Goal: Task Accomplishment & Management: Use online tool/utility

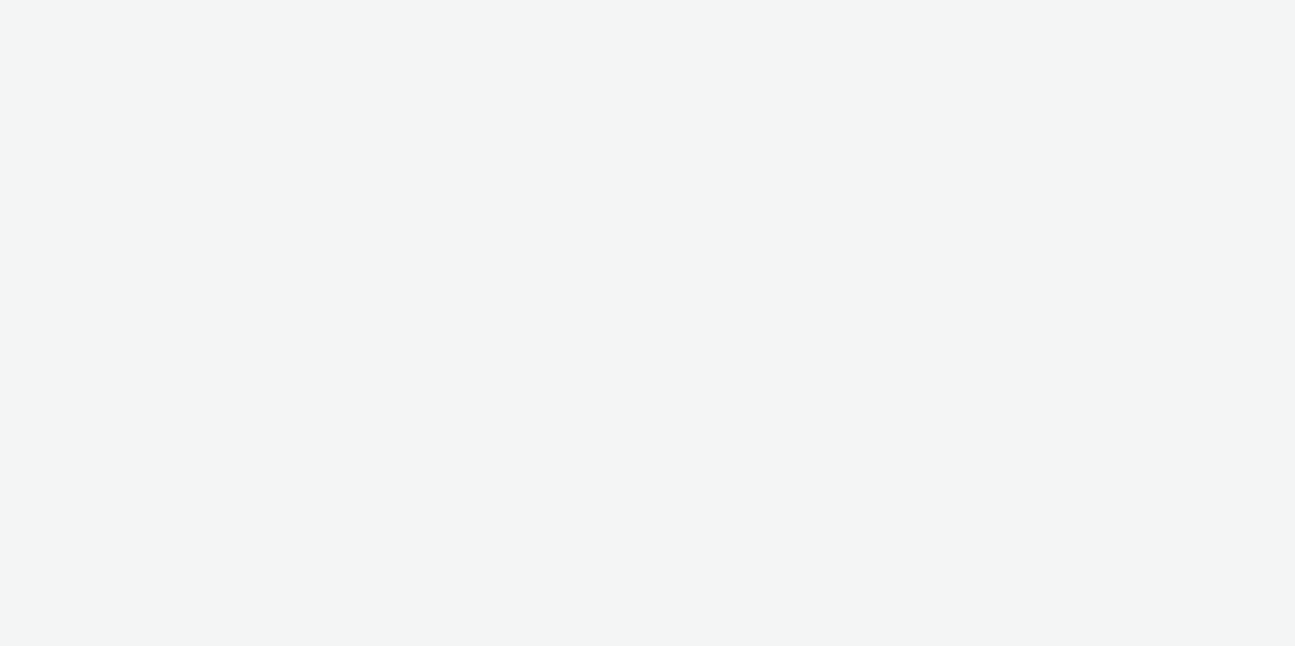
select select "f235d2cd-8e11-4e46-aed5-ef3b73ee5f46"
select select "16102c92-9fcd-42ae-98c7-a7aa27a96925"
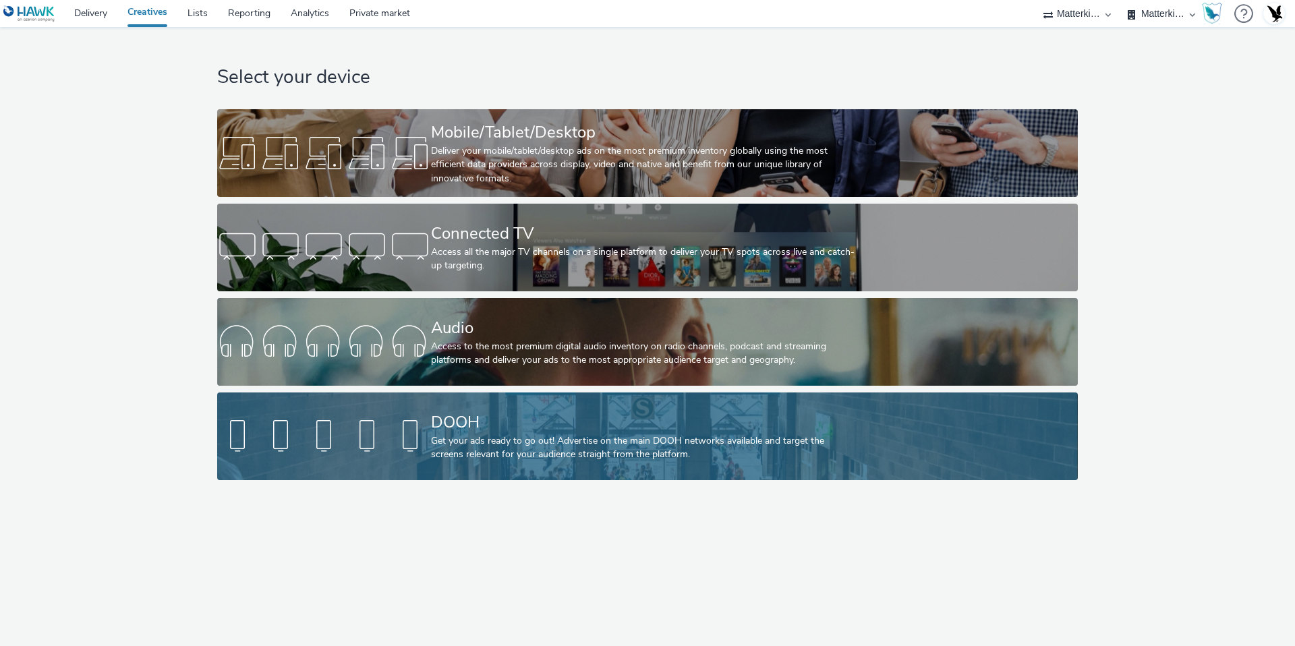
click at [400, 411] on link "DOOH Get your ads ready to go out! Advertise on the main DOOH networks availabl…" at bounding box center [647, 436] width 860 height 88
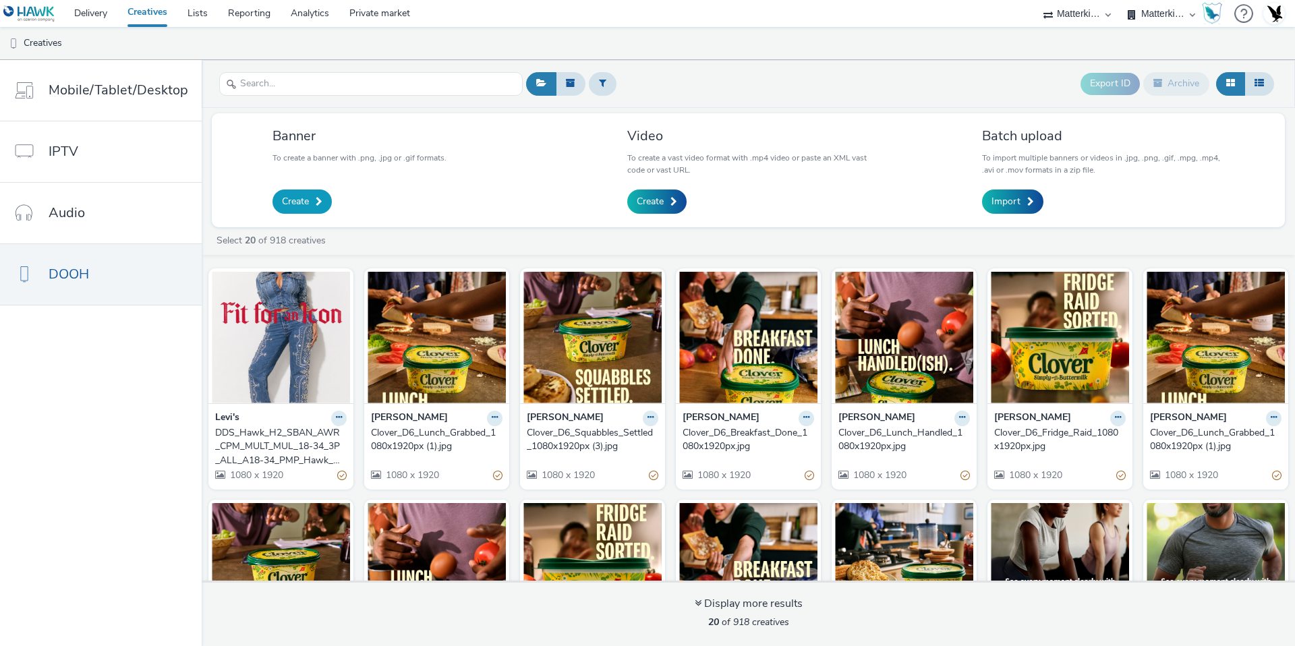
click at [310, 206] on link "Create" at bounding box center [301, 201] width 59 height 24
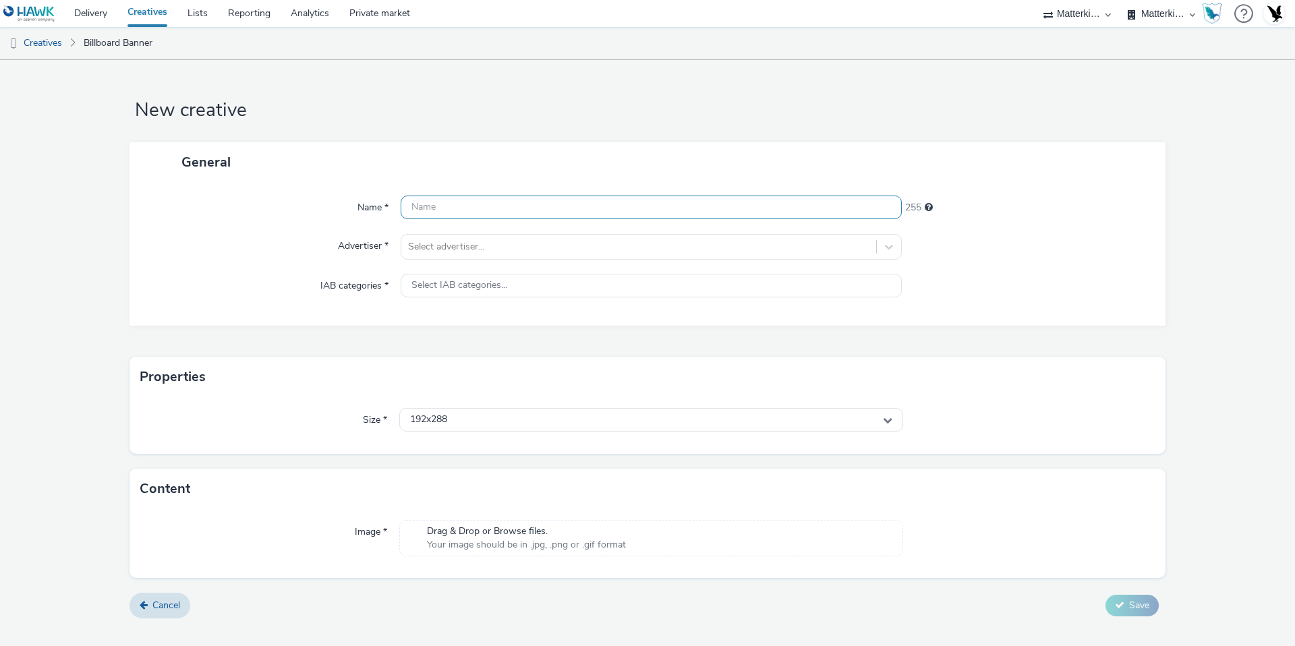
click at [570, 204] on input "text" at bounding box center [651, 208] width 501 height 24
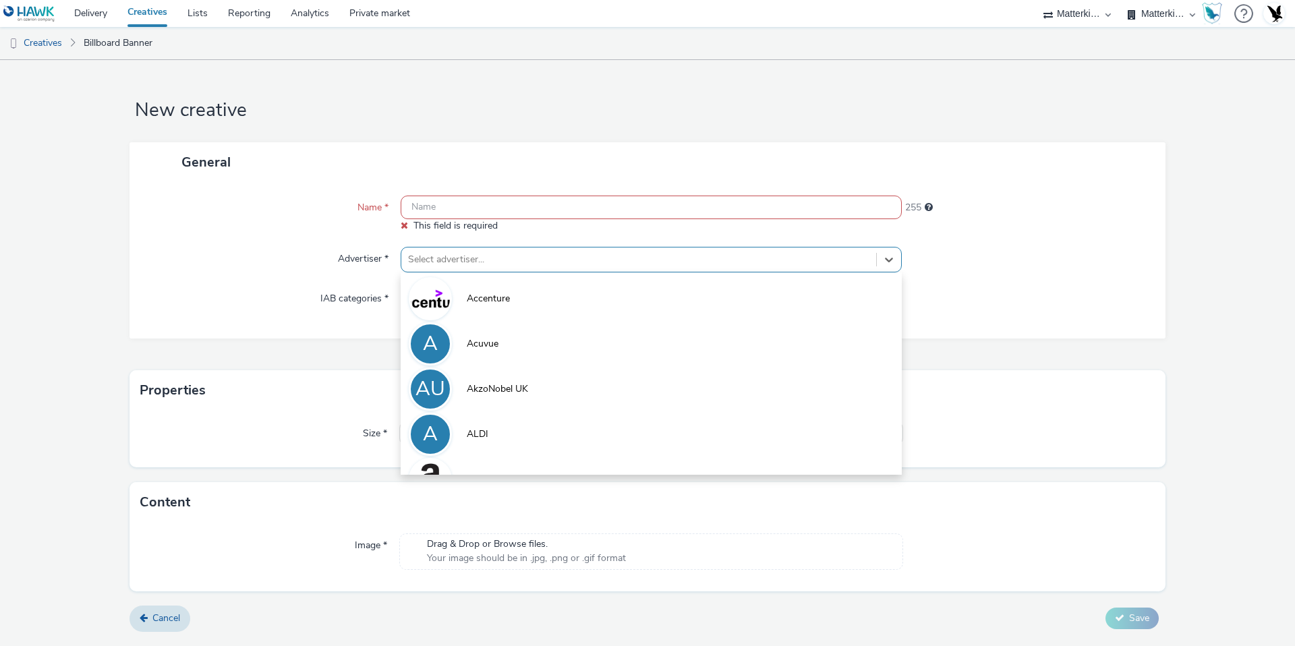
click at [552, 256] on div "Select advertiser..." at bounding box center [638, 260] width 475 height 22
click at [552, 256] on div at bounding box center [638, 260] width 461 height 16
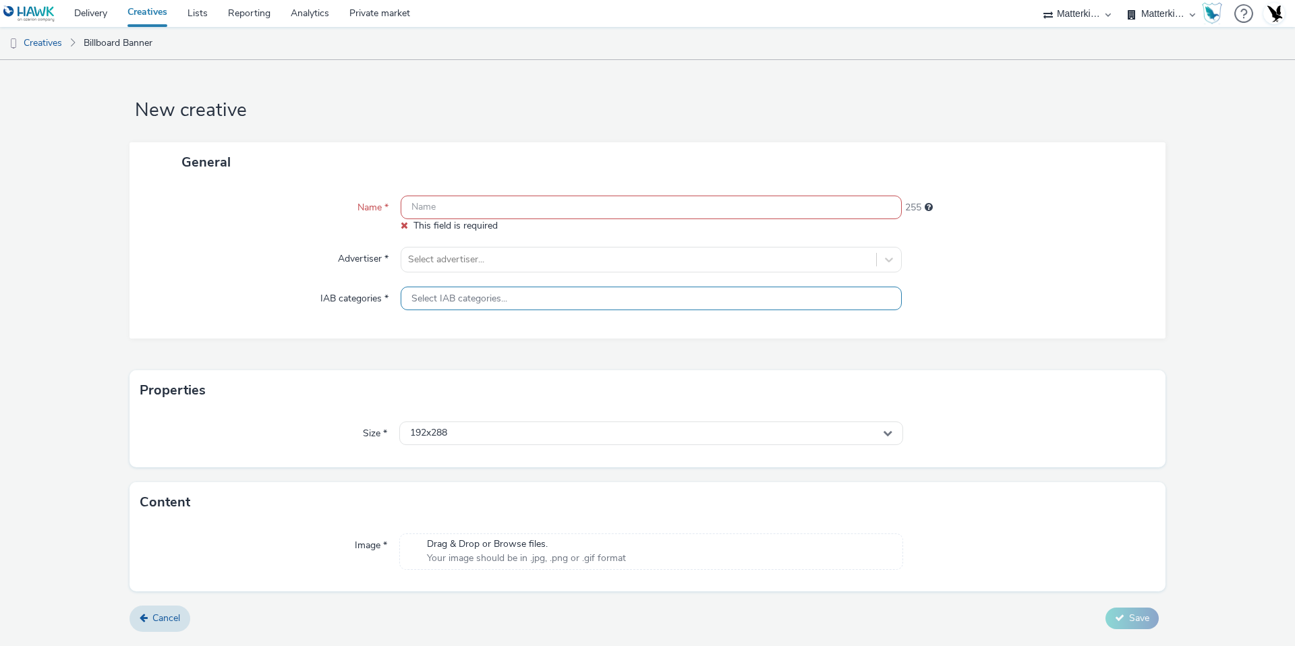
click at [539, 302] on div "Select IAB categories..." at bounding box center [651, 299] width 501 height 24
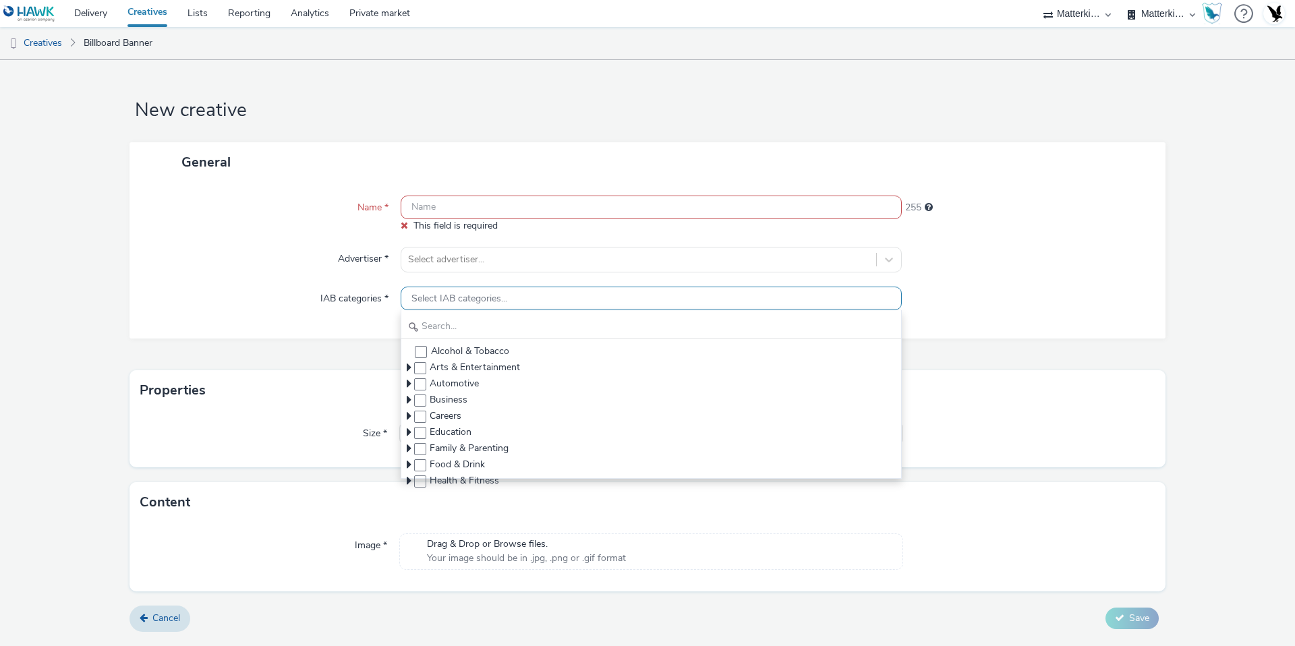
click at [539, 302] on div "Select IAB categories..." at bounding box center [651, 299] width 501 height 24
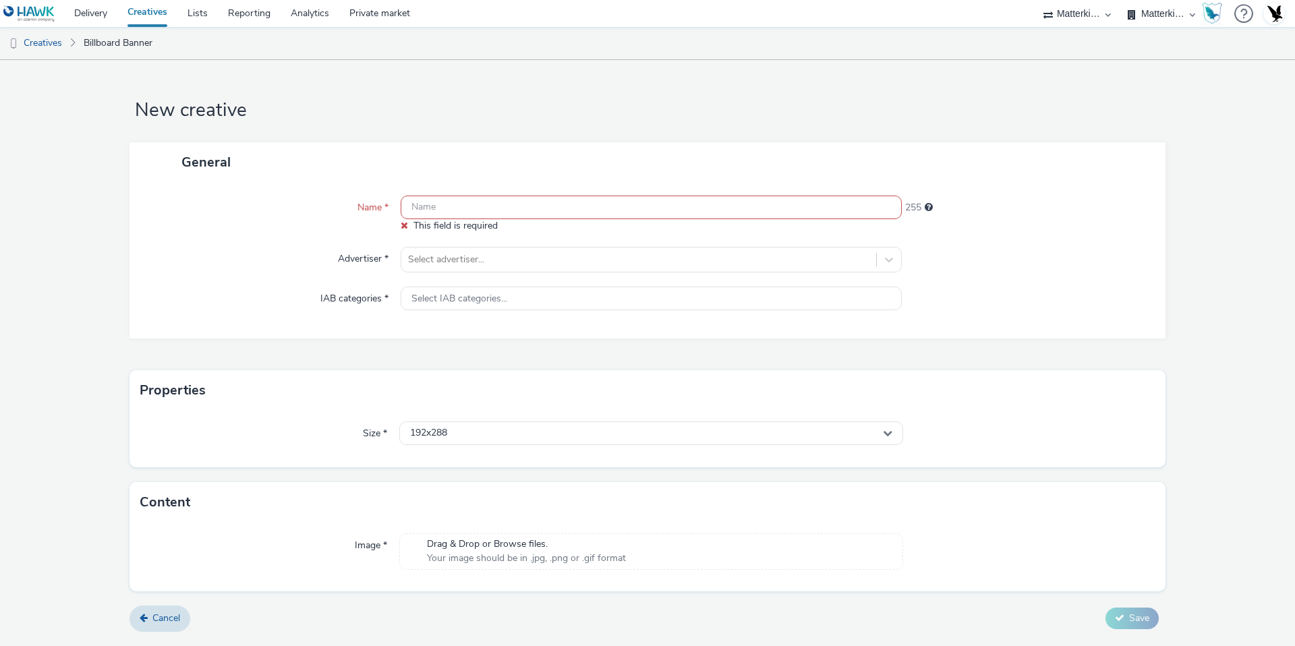
click at [136, 631] on form "New creative General Name * This field is required 255 Advertiser * Select adve…" at bounding box center [647, 350] width 1295 height 581
click at [148, 627] on link "Cancel" at bounding box center [159, 619] width 61 height 26
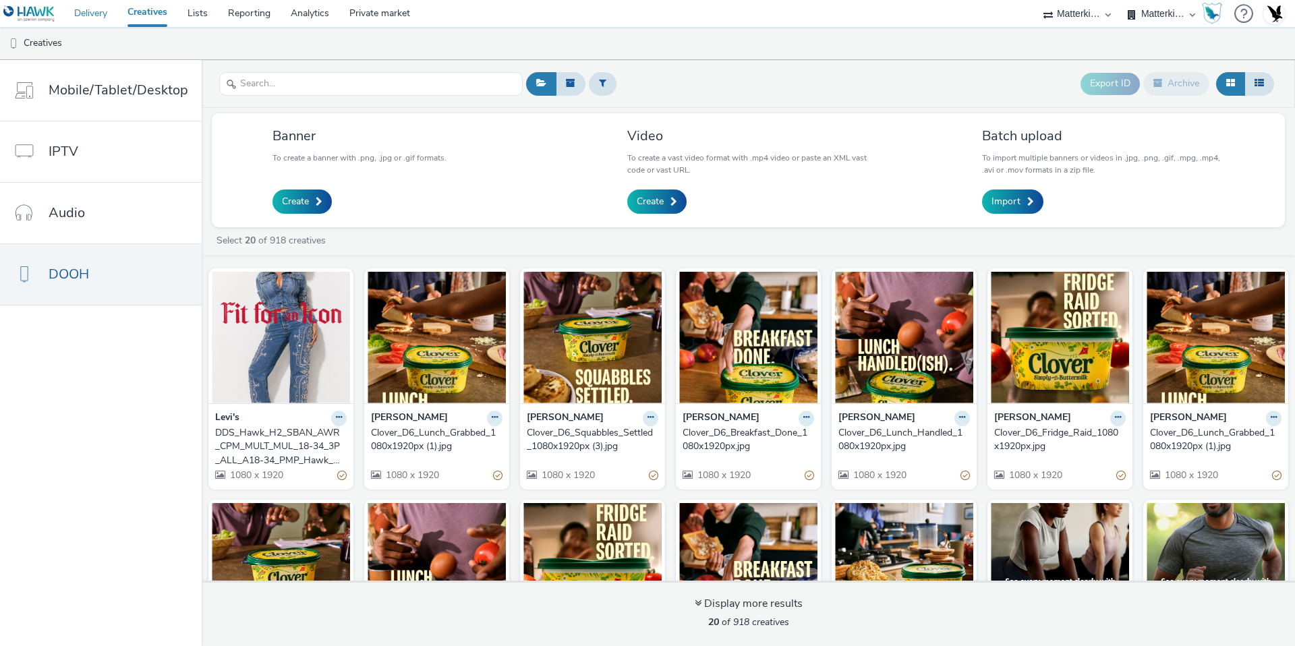
click at [102, 11] on link "Delivery" at bounding box center [90, 13] width 53 height 27
